Goal: Task Accomplishment & Management: Use online tool/utility

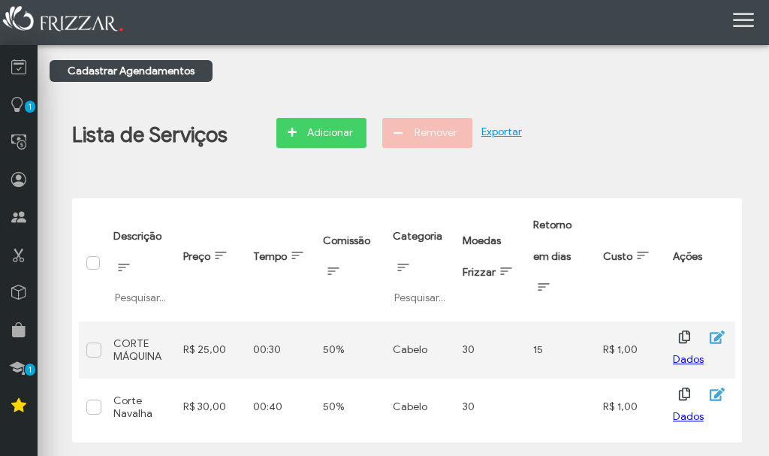
click at [372, 168] on div "Lista de Serviços Adicionar Remover Exportar Descrição Filtrar por Descrição Pr…" at bounding box center [407, 271] width 715 height 365
click at [717, 366] on div at bounding box center [723, 350] width 60 height 60
click at [713, 372] on div at bounding box center [723, 350] width 60 height 60
click at [325, 134] on span "Adicionar" at bounding box center [329, 133] width 53 height 23
